Goal: Task Accomplishment & Management: Use online tool/utility

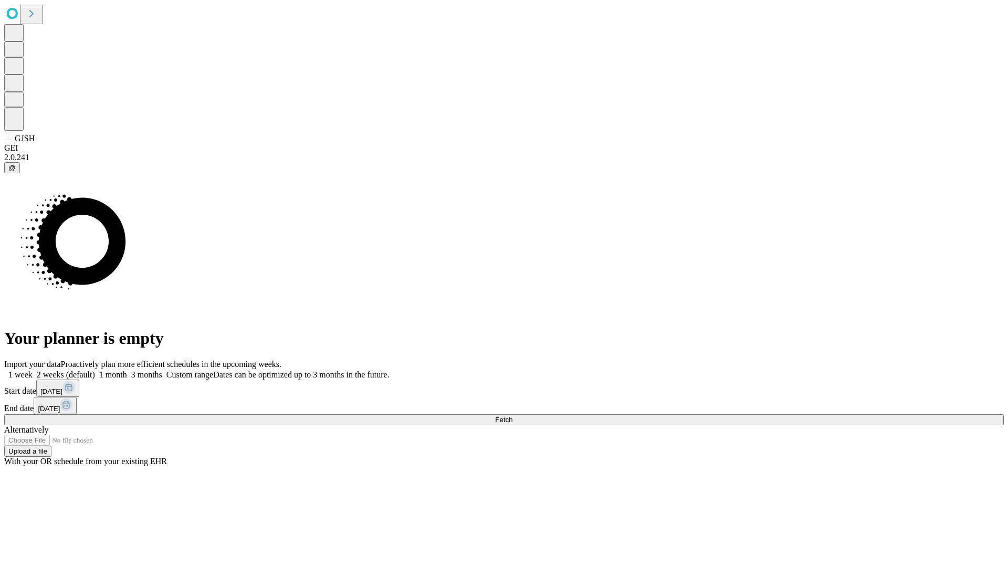
click at [513, 416] on span "Fetch" at bounding box center [503, 420] width 17 height 8
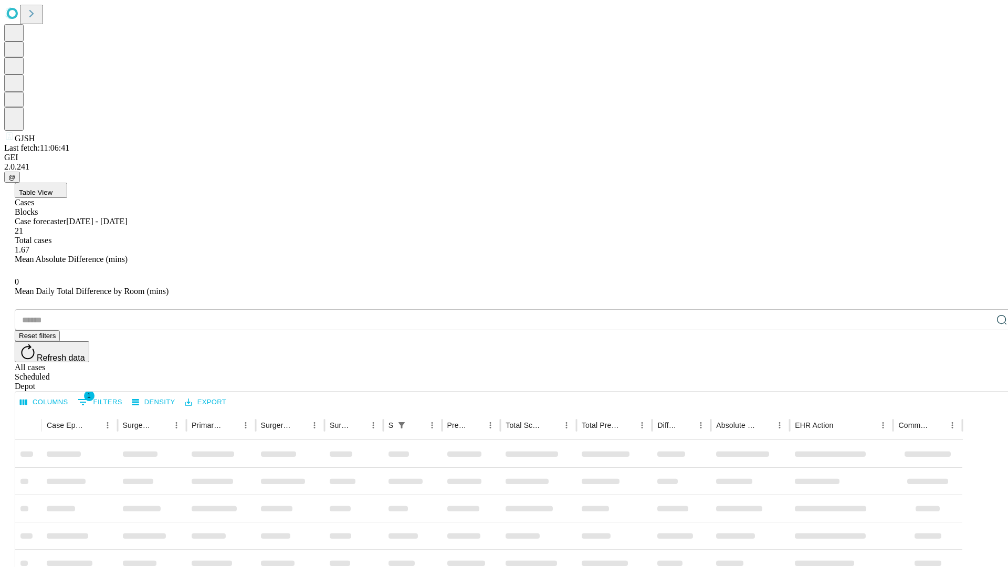
click at [981, 382] on div "Depot" at bounding box center [515, 386] width 1000 height 9
